Goal: Information Seeking & Learning: Learn about a topic

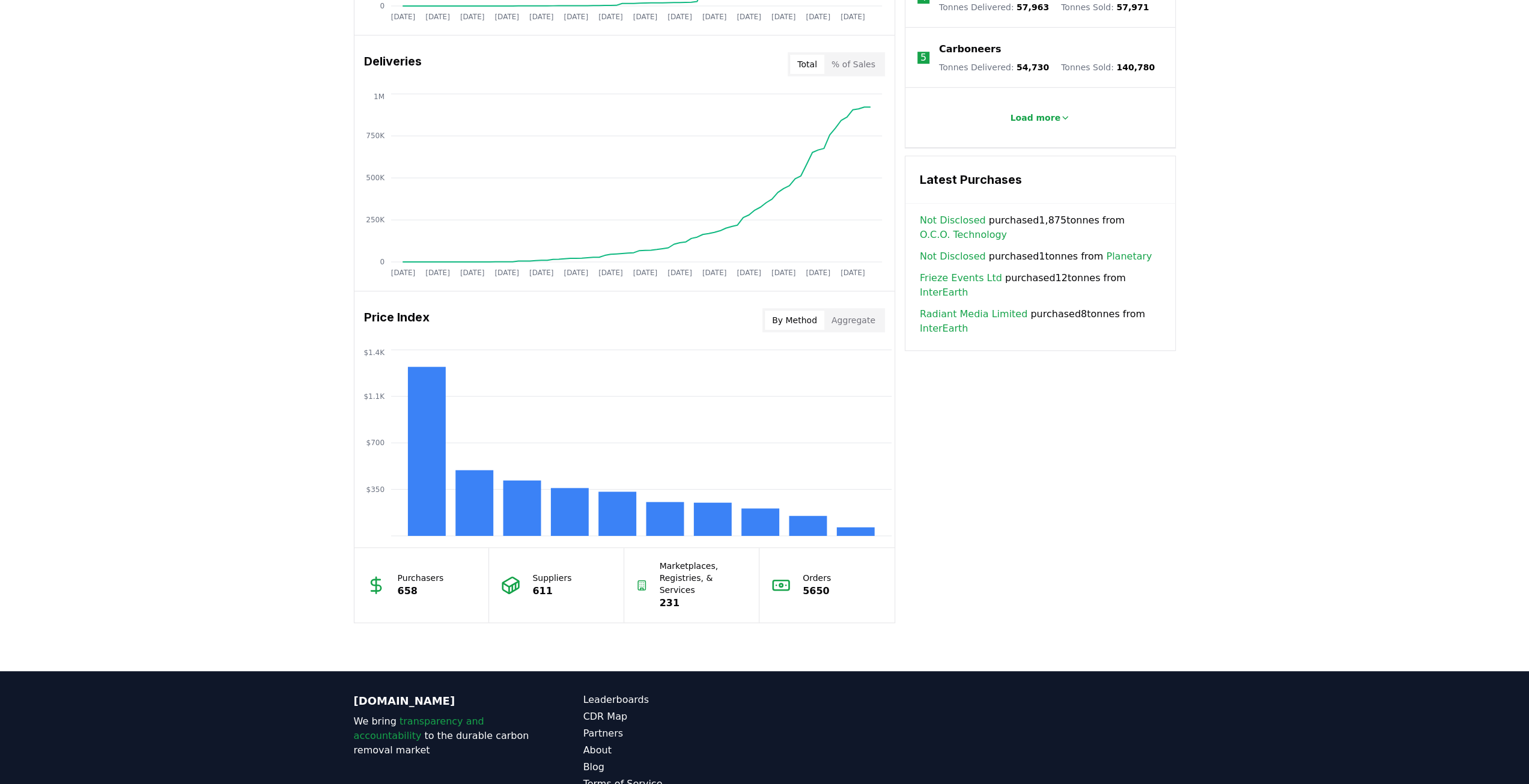
scroll to position [720, 0]
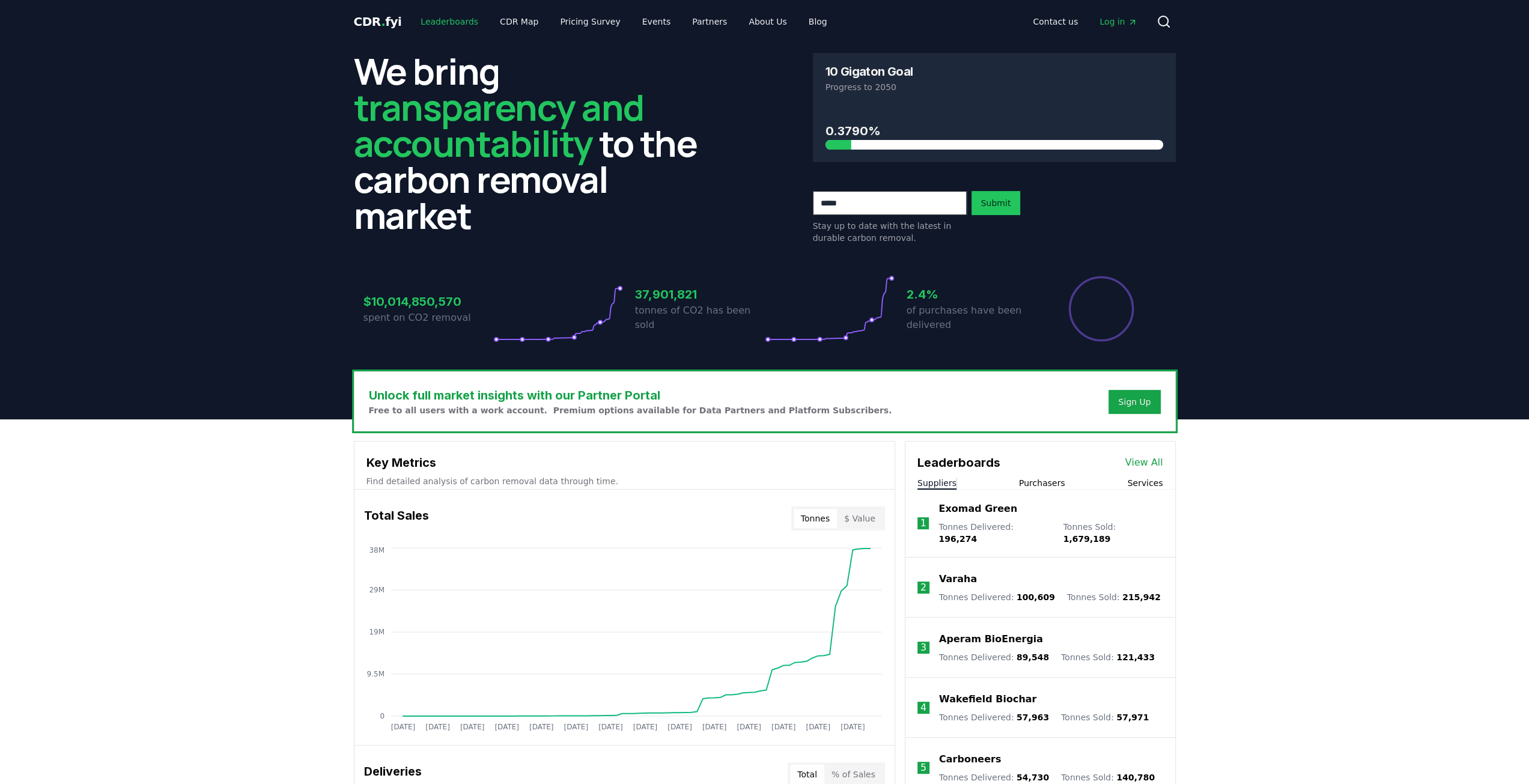
click at [439, 18] on link "Leaderboards" at bounding box center [449, 22] width 77 height 22
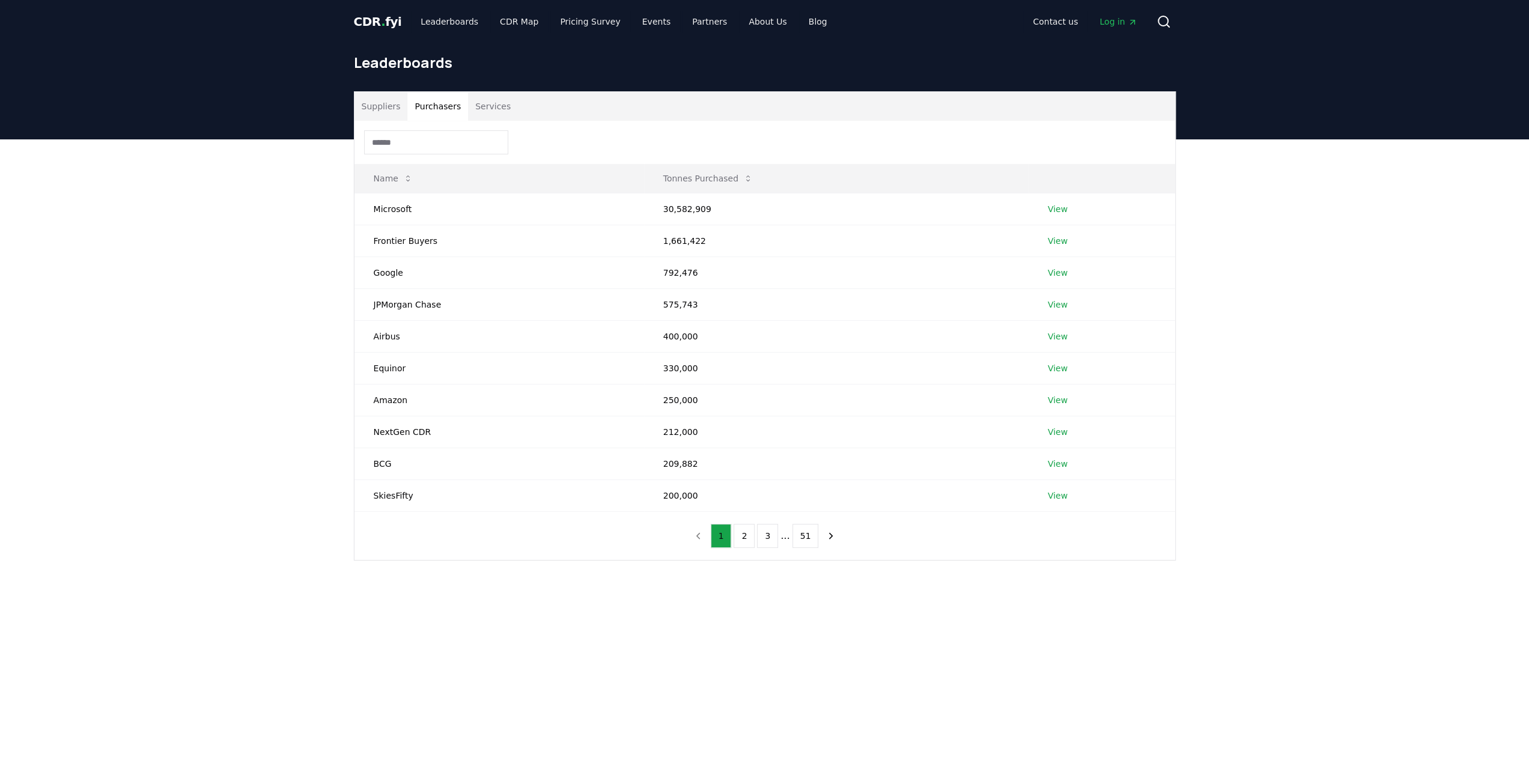
click at [445, 107] on button "Purchasers" at bounding box center [438, 106] width 61 height 29
click at [384, 109] on button "Suppliers" at bounding box center [380, 106] width 54 height 29
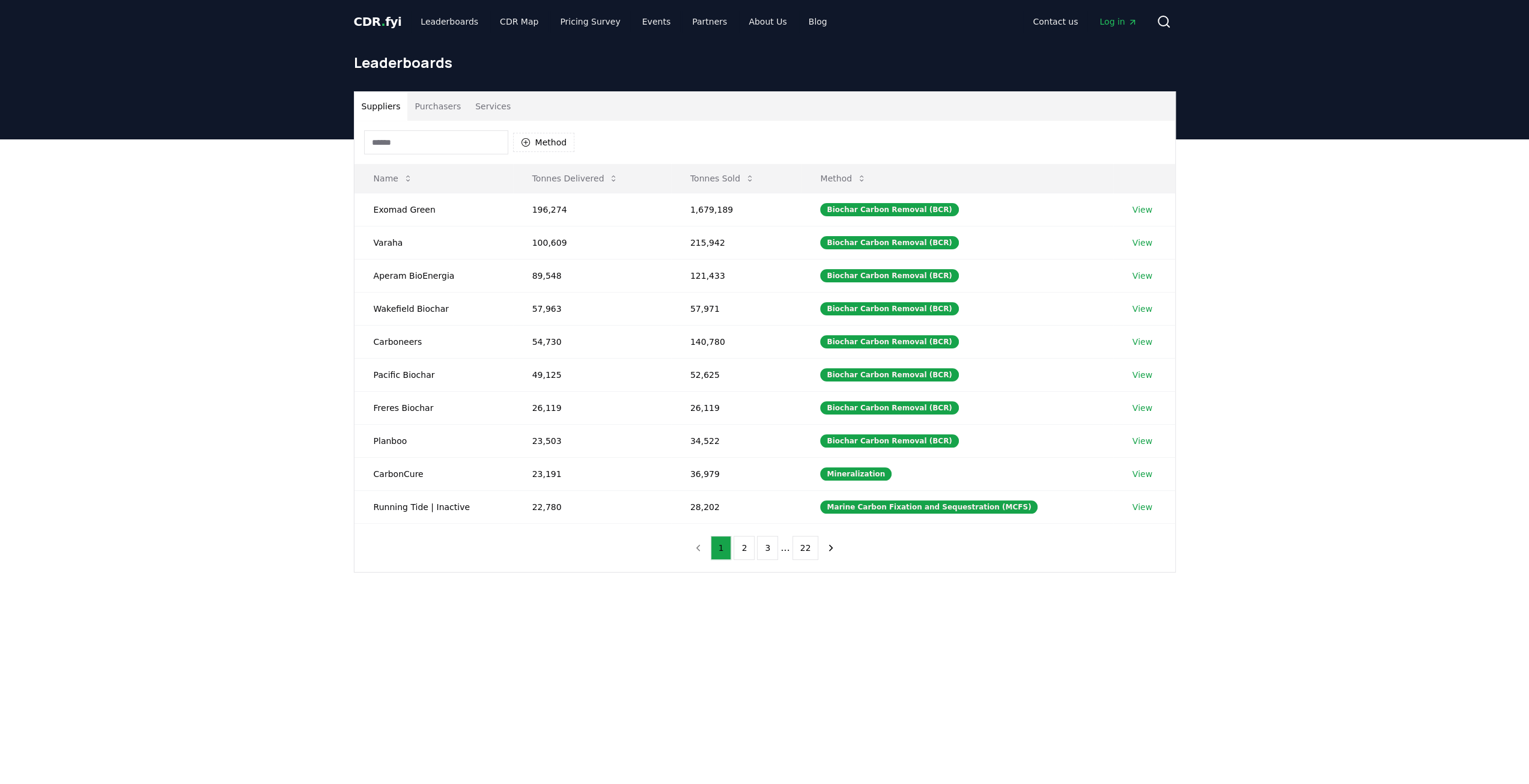
click at [391, 140] on input at bounding box center [436, 142] width 144 height 24
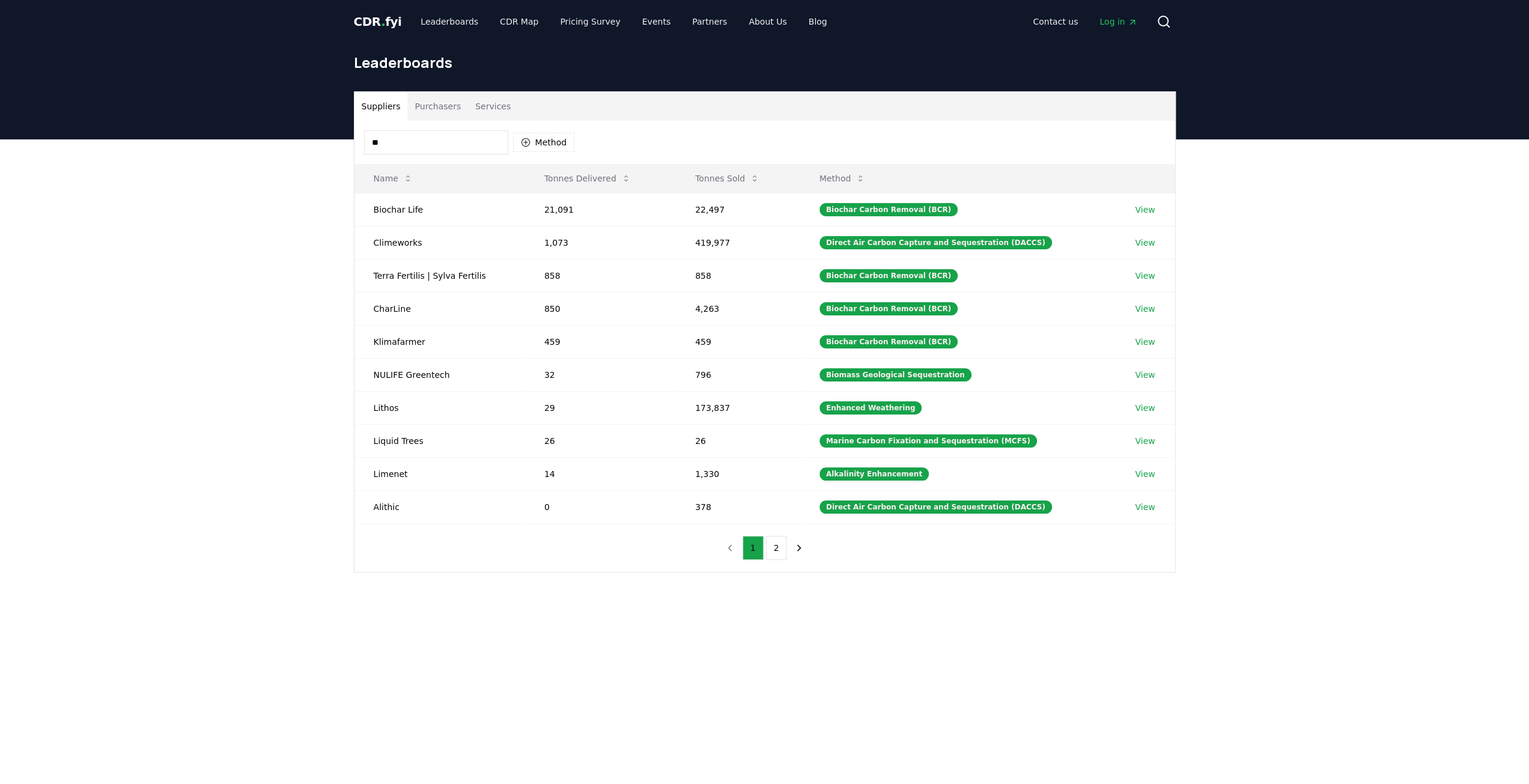
type input "*"
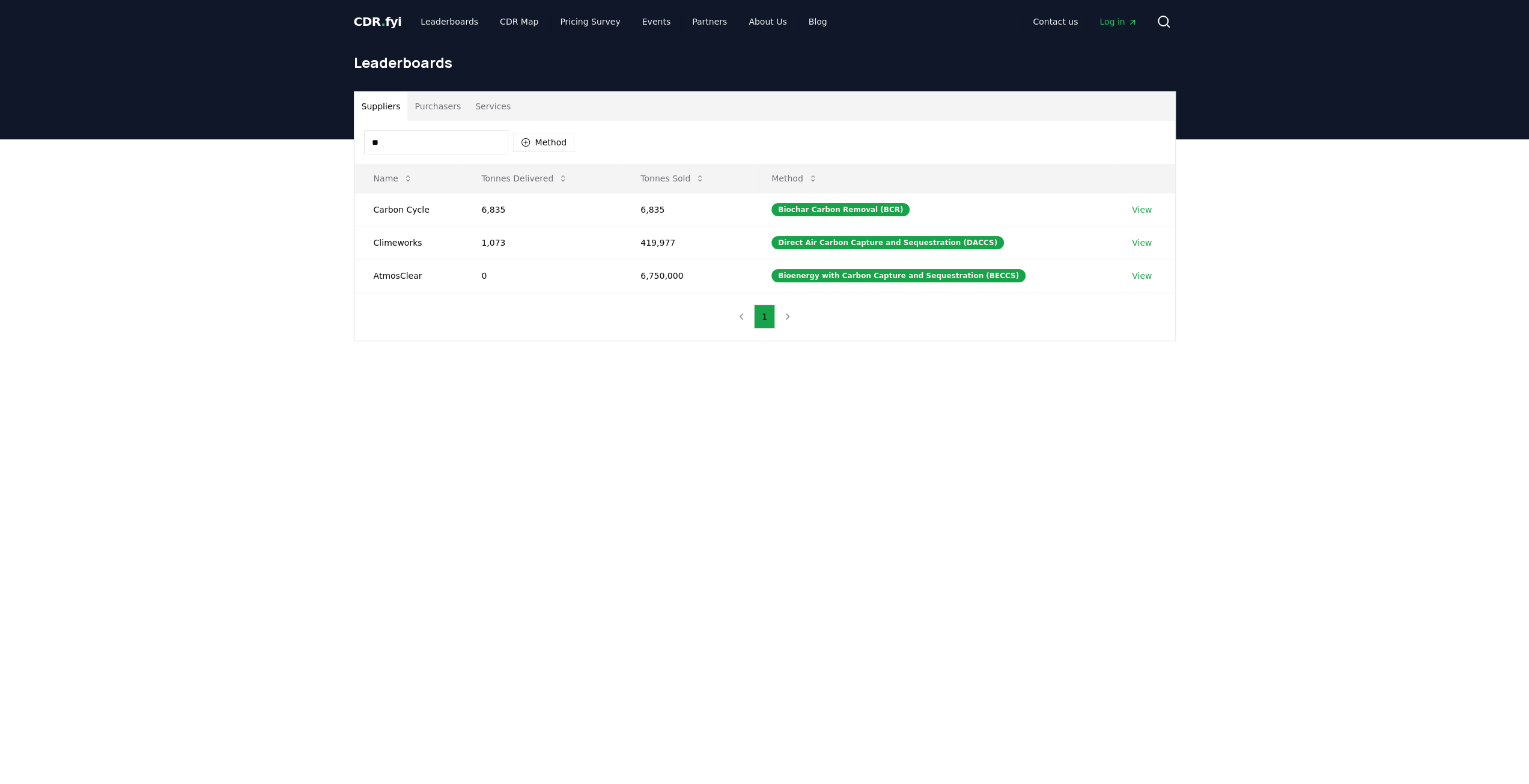
type input "*"
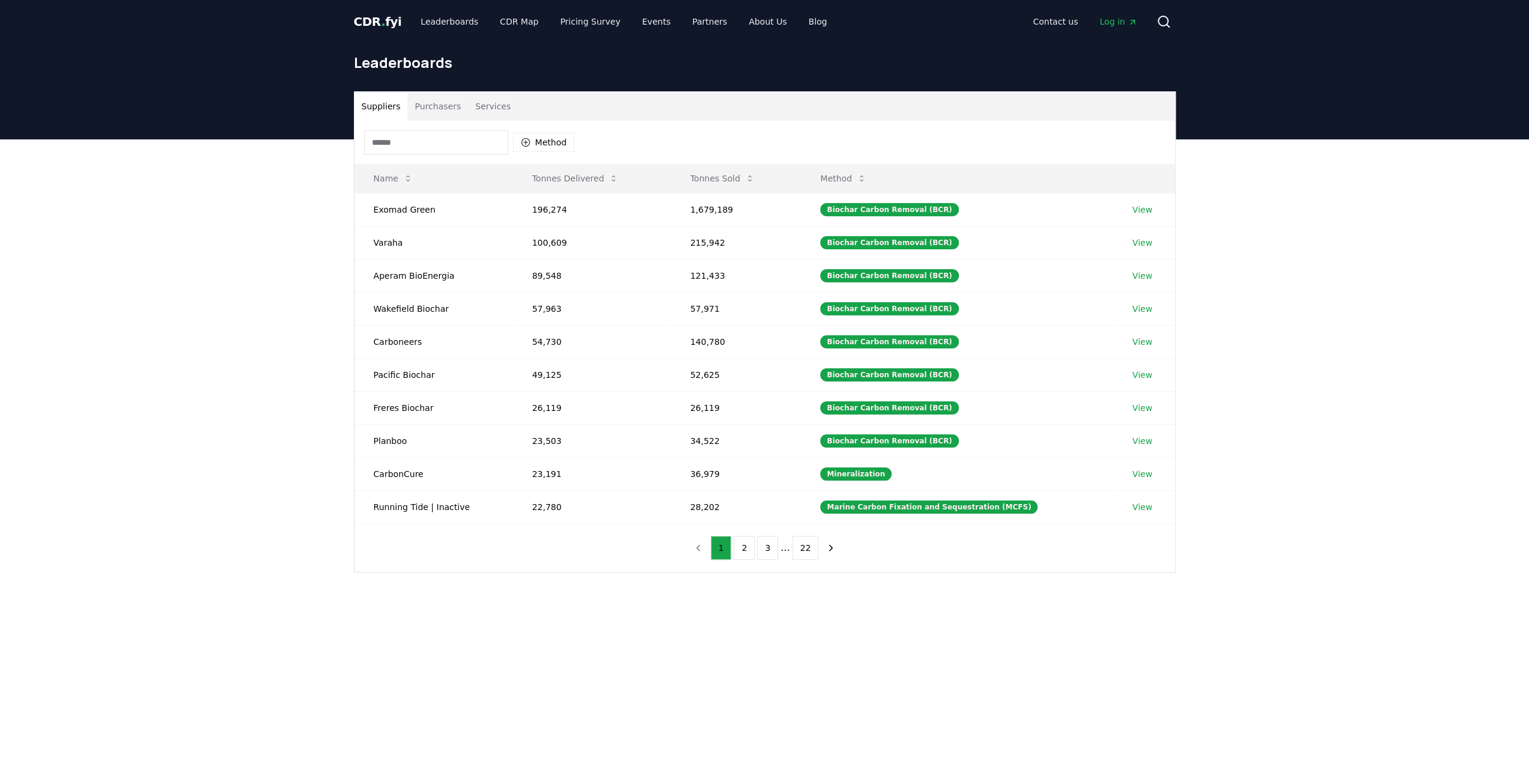
click at [427, 106] on button "Purchasers" at bounding box center [438, 106] width 61 height 29
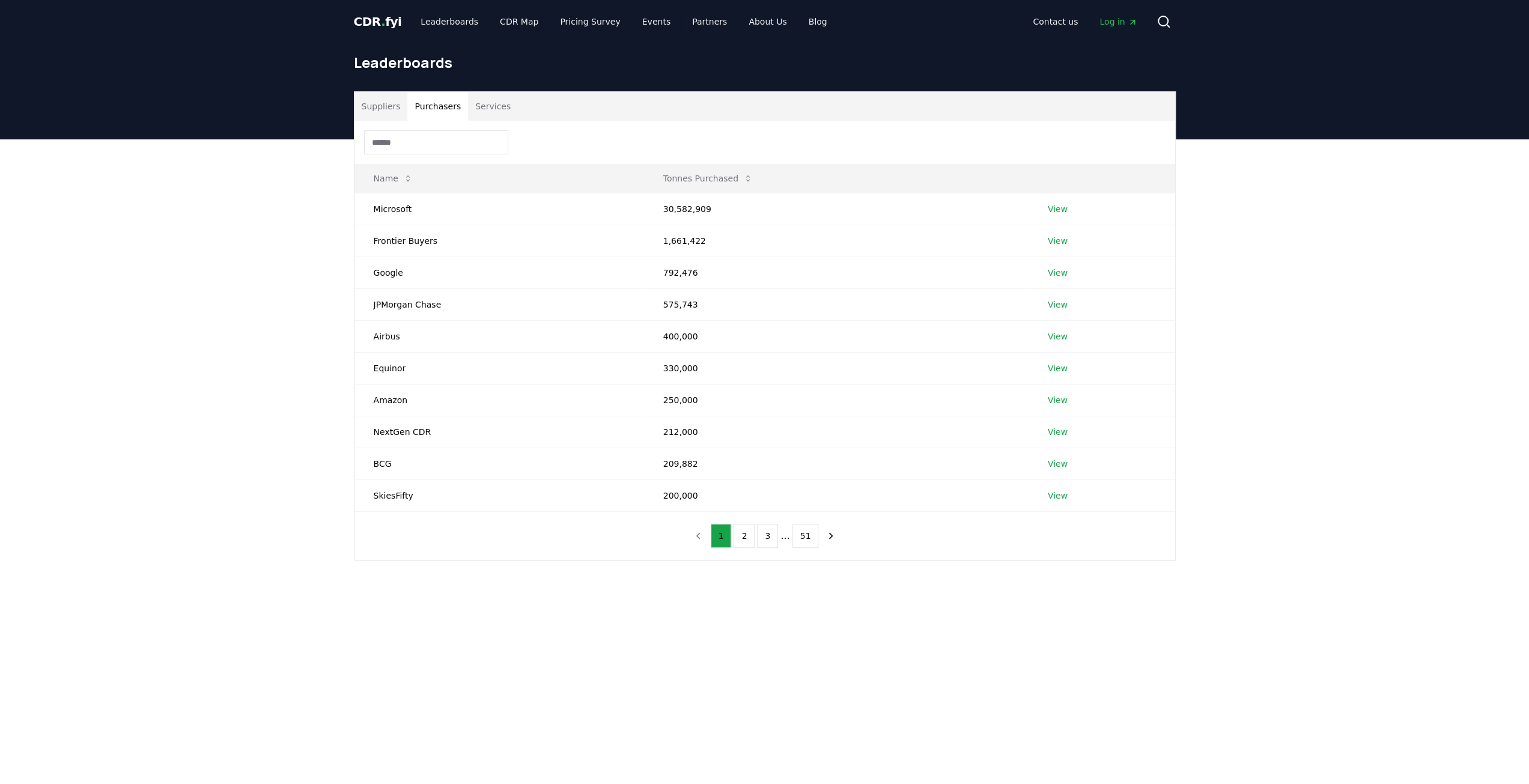
click at [405, 142] on input at bounding box center [436, 142] width 144 height 24
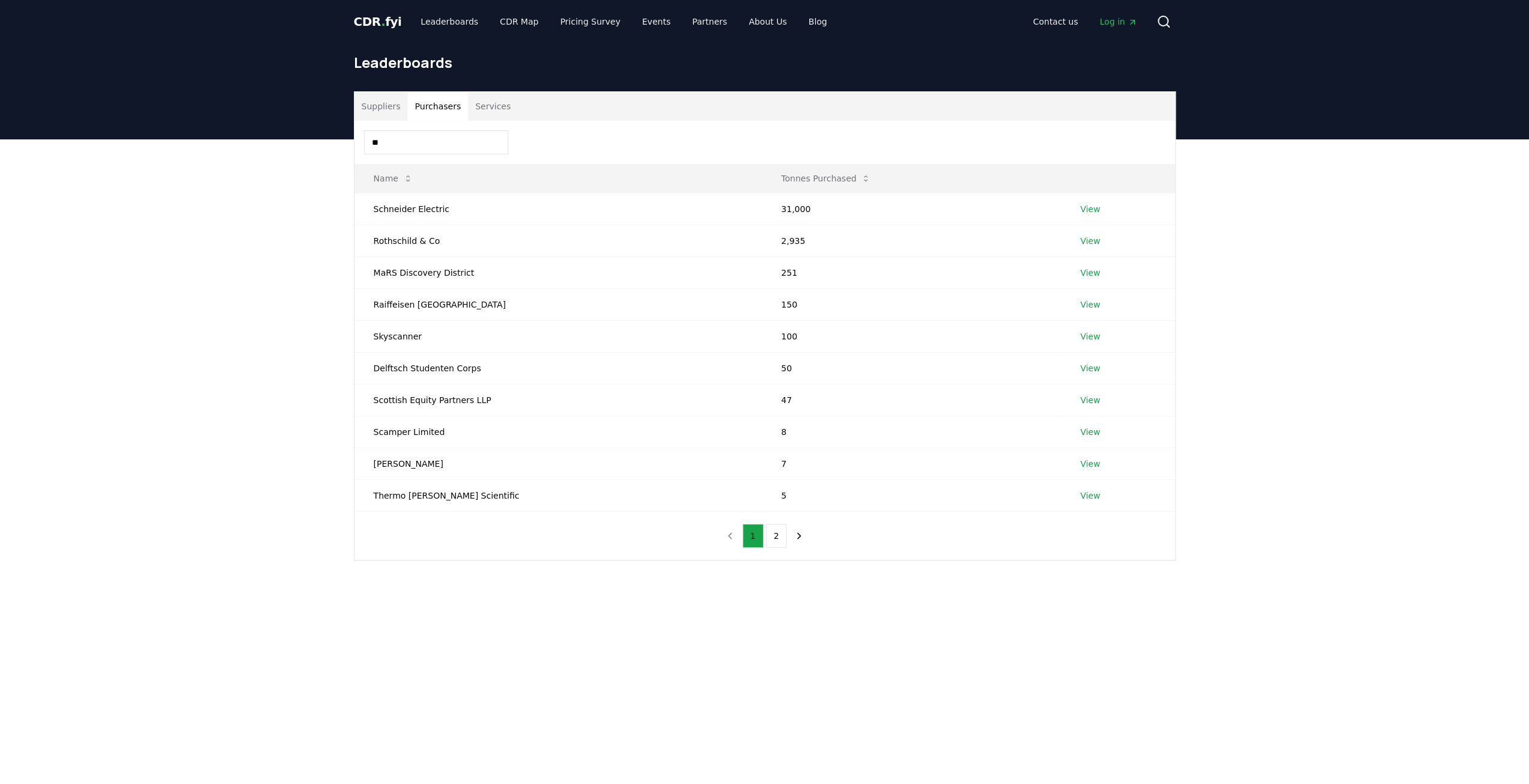
type input "**"
click at [433, 203] on td "Schneider Electric" at bounding box center [557, 208] width 408 height 32
click at [1080, 211] on link "View" at bounding box center [1090, 209] width 20 height 12
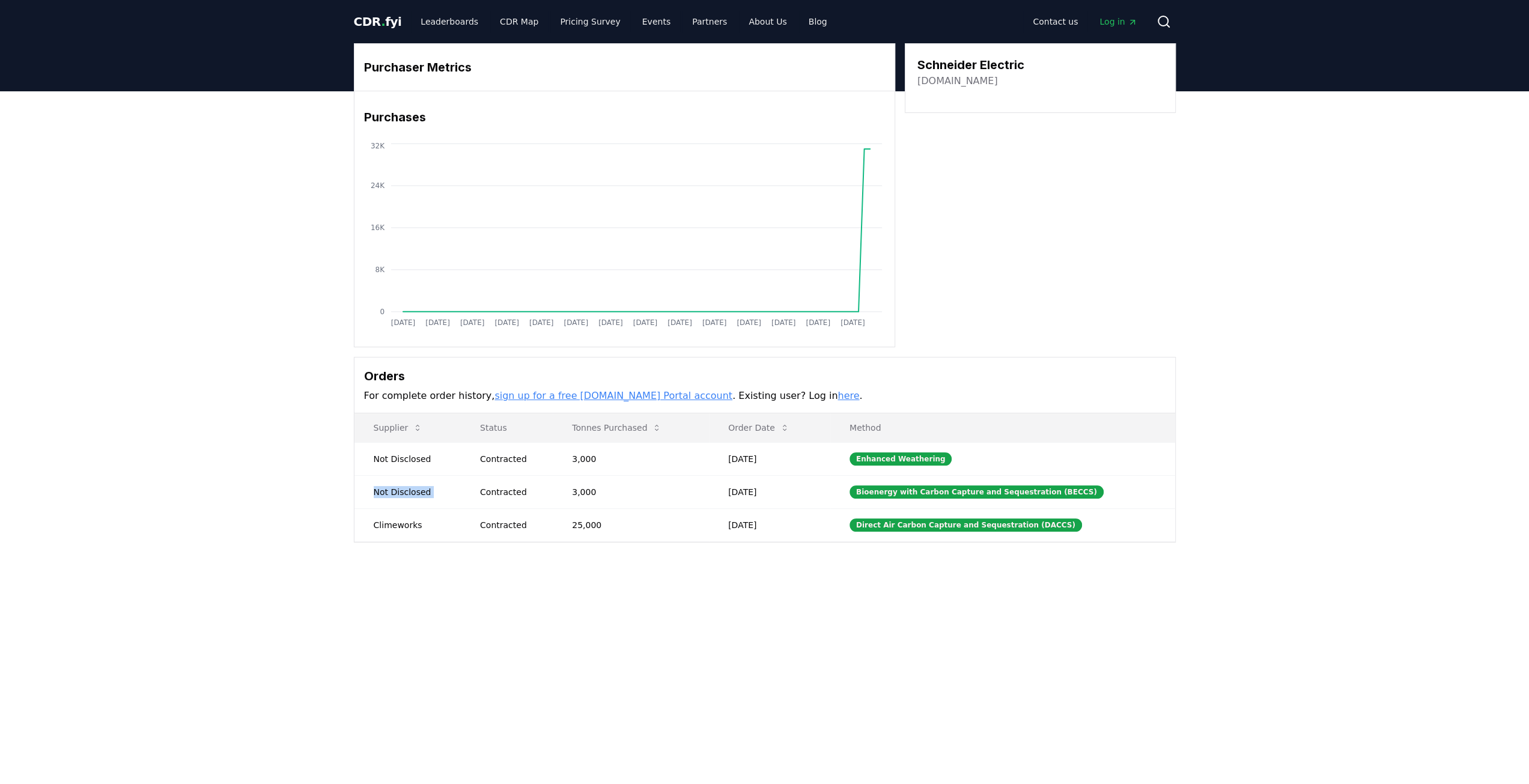
click at [402, 487] on td "Not Disclosed" at bounding box center [407, 492] width 106 height 33
click at [222, 400] on div "Purchaser Metrics Purchases [DATE] [DATE] [DATE] [DATE] [DATE] [DATE] [DATE] [D…" at bounding box center [764, 341] width 1529 height 499
